Goal: Task Accomplishment & Management: Manage account settings

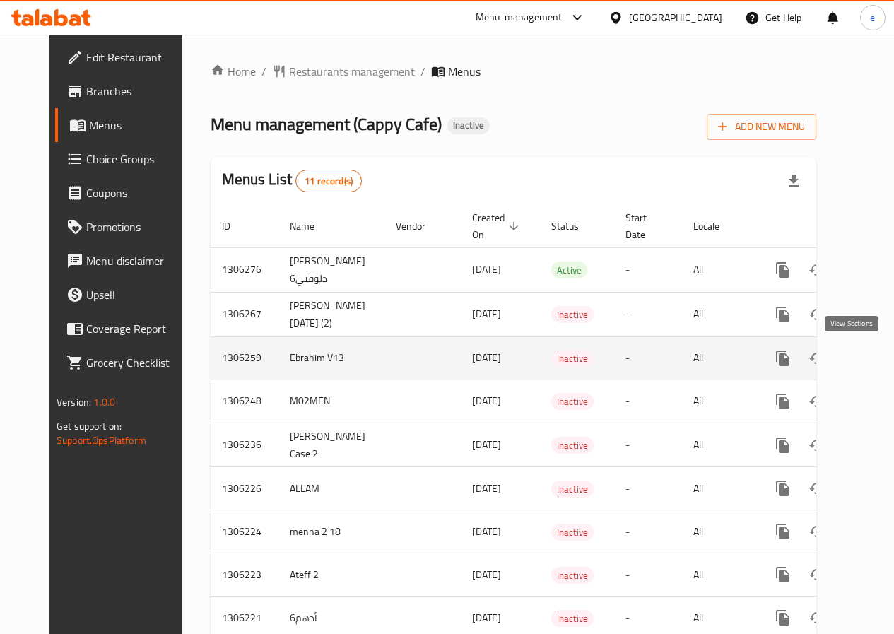
click at [877, 357] on icon "enhanced table" at bounding box center [885, 358] width 17 height 17
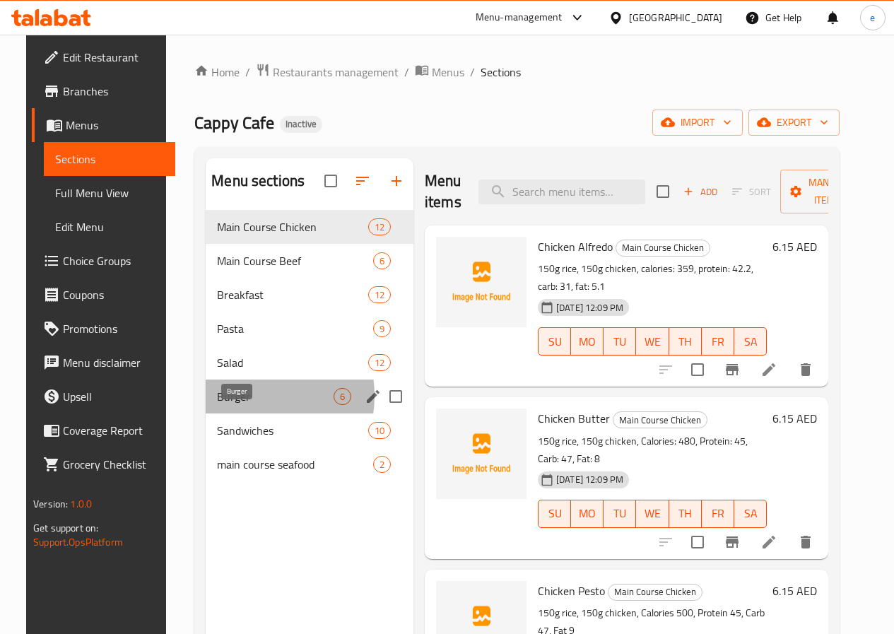
click at [234, 405] on span "Burger" at bounding box center [275, 396] width 117 height 17
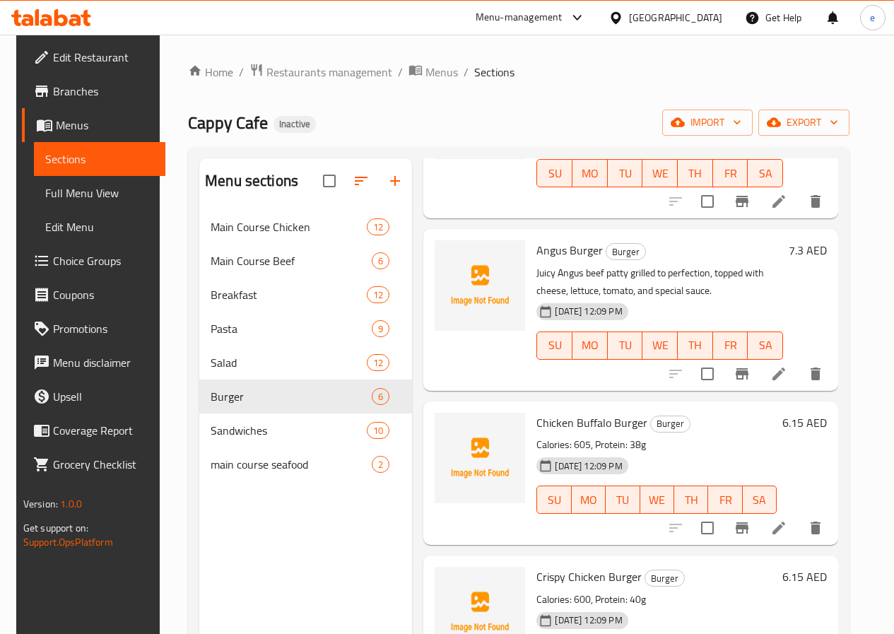
scroll to position [212, 0]
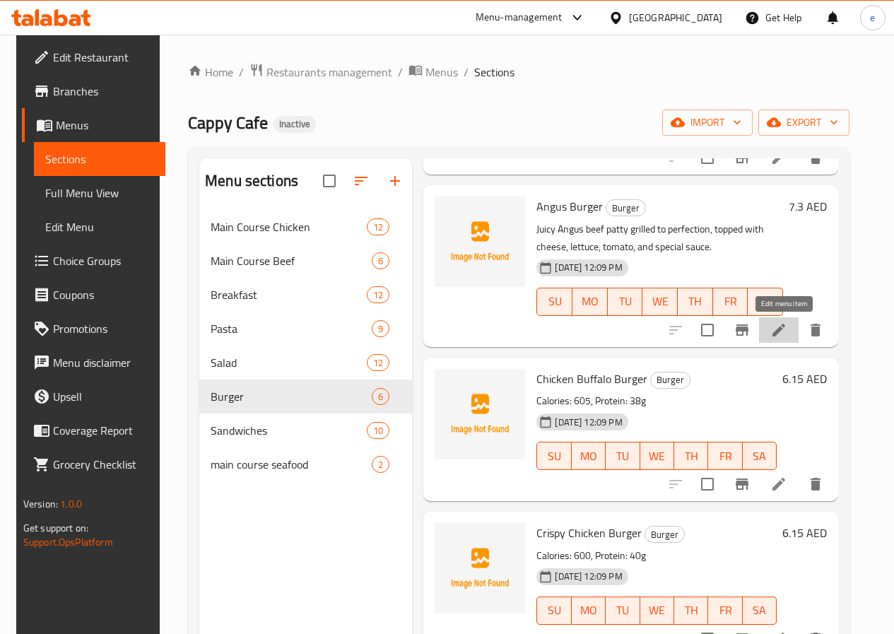
click at [777, 332] on icon at bounding box center [779, 330] width 17 height 17
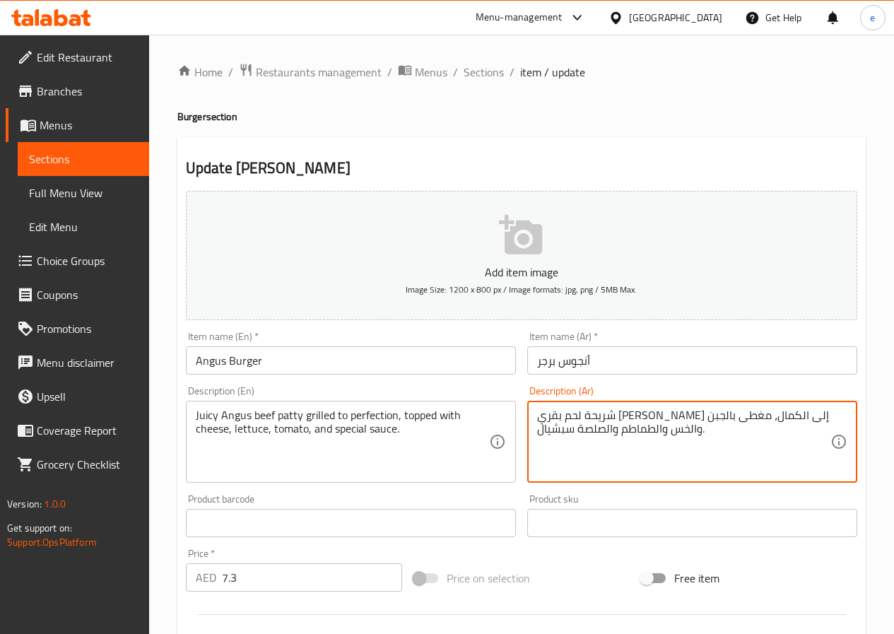
click at [664, 421] on textarea "شريحة لحم بقري [PERSON_NAME] إلى الكمال، مغطى بالجبن والخس والطماطم والصلصة سبش…" at bounding box center [683, 442] width 293 height 67
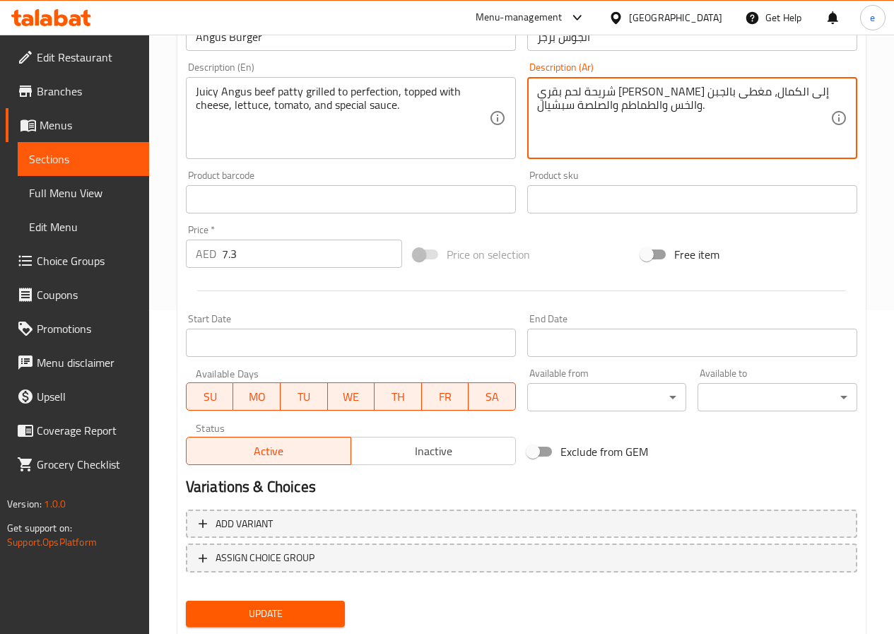
scroll to position [365, 0]
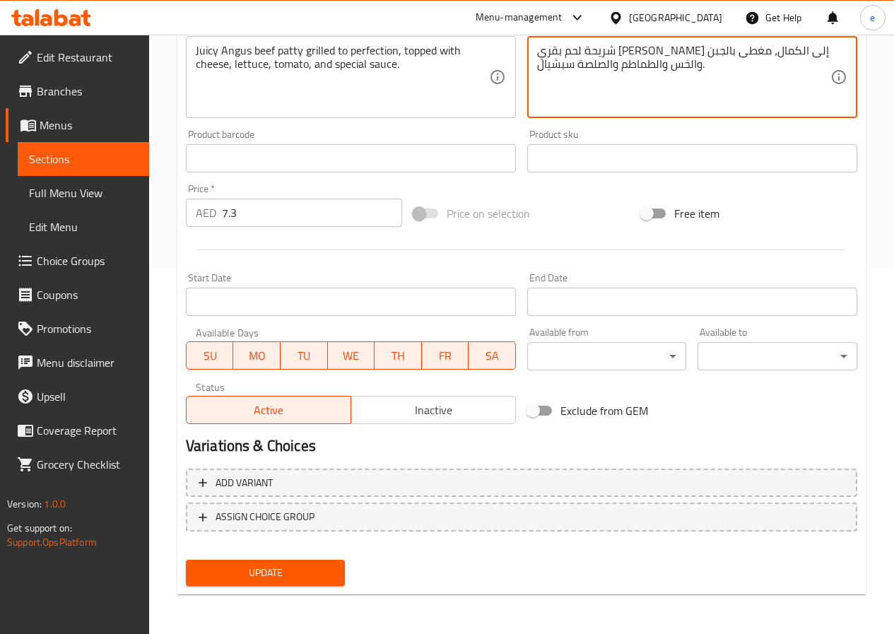
click at [309, 575] on span "Update" at bounding box center [265, 573] width 137 height 18
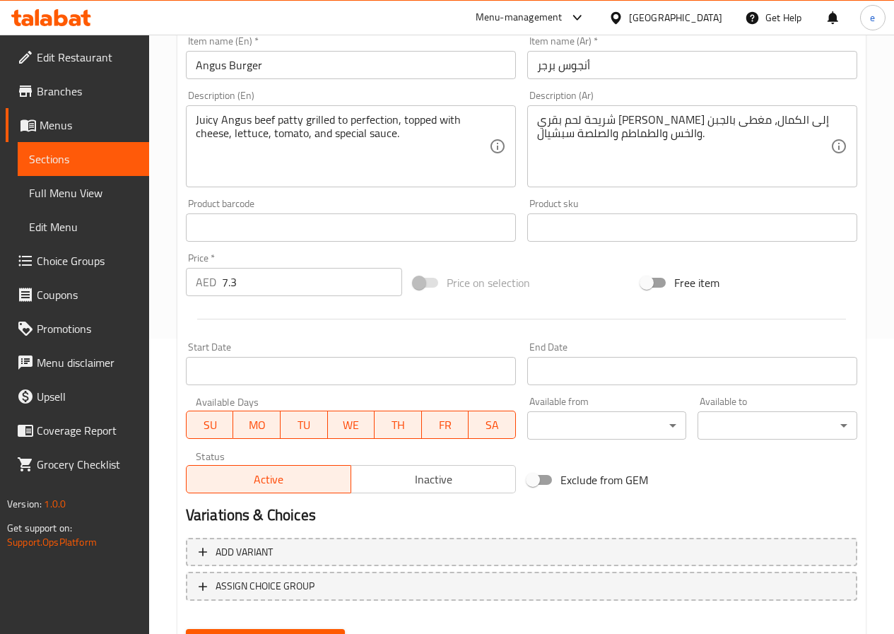
scroll to position [153, 0]
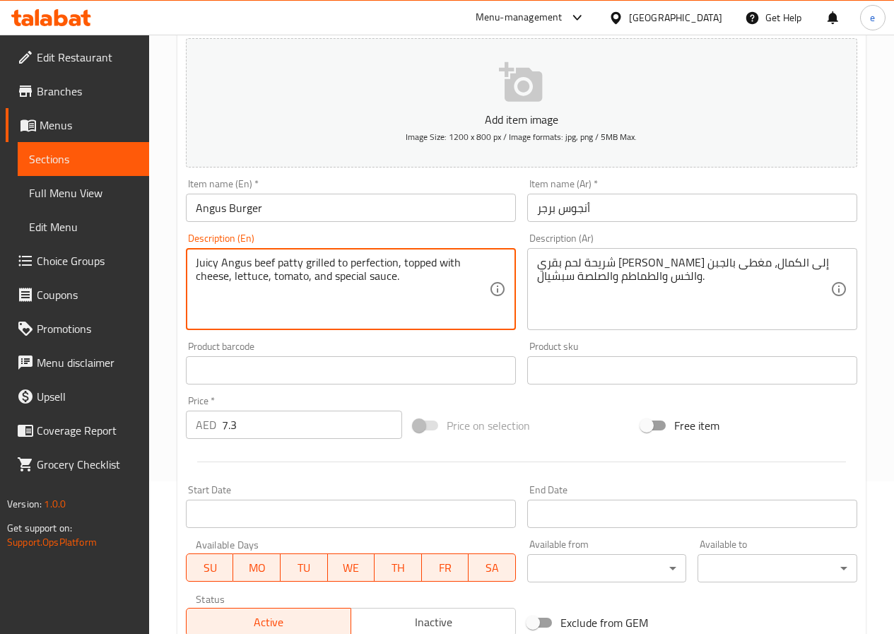
drag, startPoint x: 392, startPoint y: 264, endPoint x: 335, endPoint y: 263, distance: 57.3
type textarea "Juicy Angus beef patty grilled , topped with cheese, lettuce, tomato, and speci…"
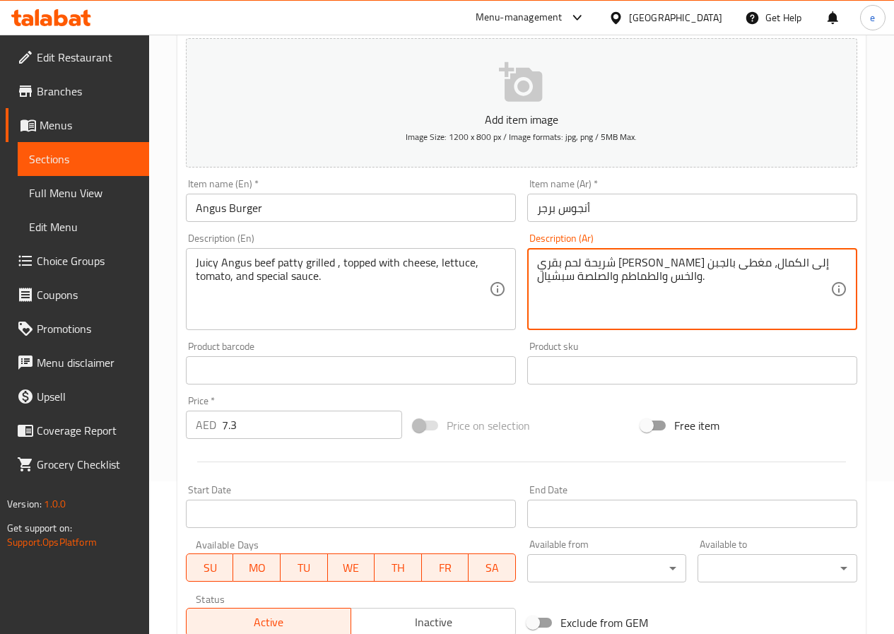
drag, startPoint x: 576, startPoint y: 264, endPoint x: 629, endPoint y: 264, distance: 53.0
type textarea "شريحة لحم ب[PERSON_NAME]، مغطى بالجبن والخس والطماطم والصلصة سبشيال."
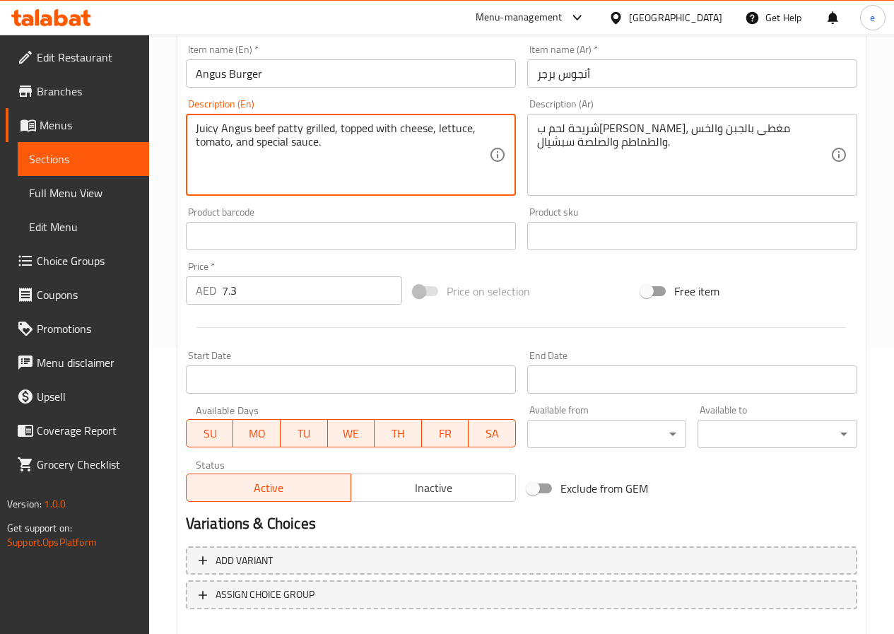
scroll to position [365, 0]
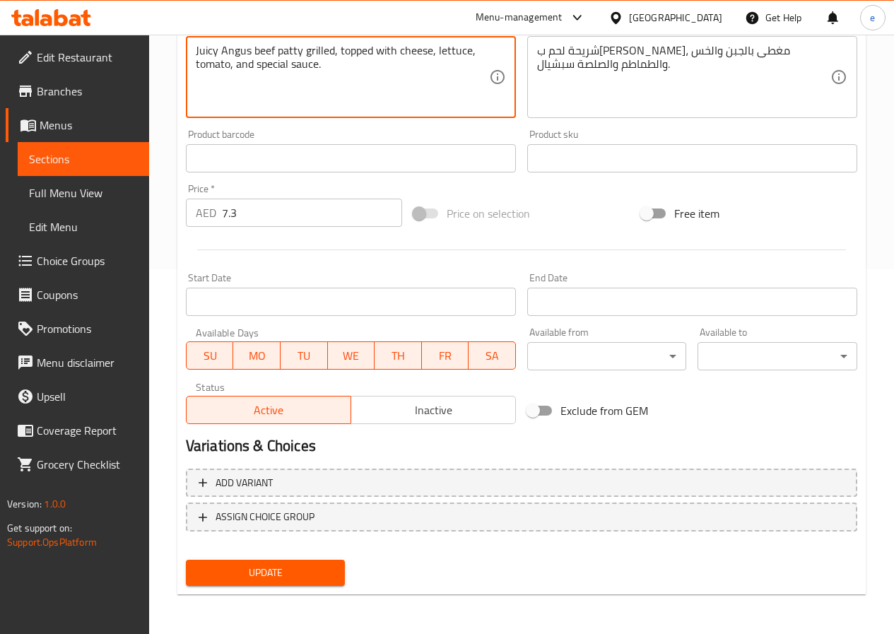
type textarea "Juicy Angus beef patty grilled, topped with cheese, lettuce, tomato, and specia…"
click at [273, 579] on span "Update" at bounding box center [265, 573] width 137 height 18
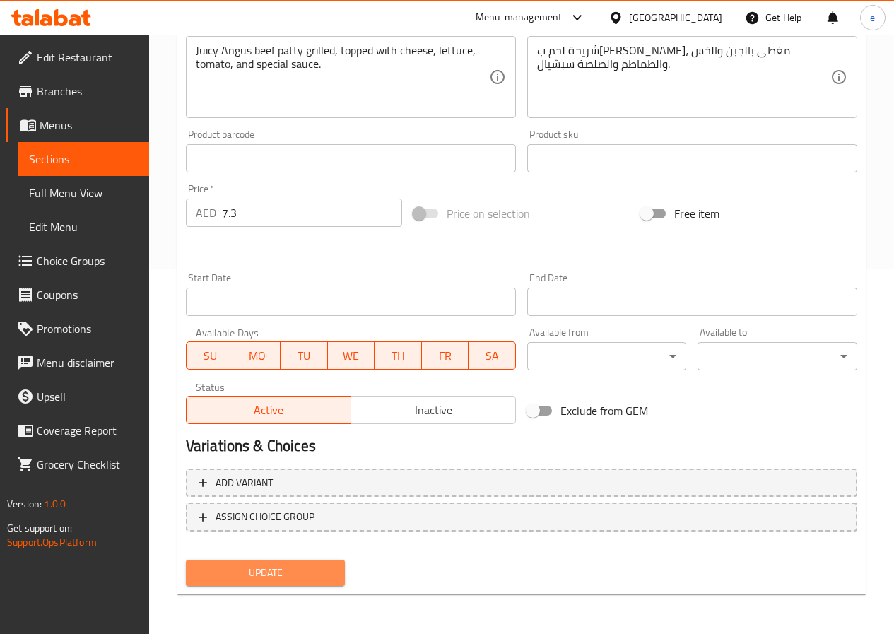
click at [272, 582] on span "Update" at bounding box center [265, 573] width 137 height 18
